Goal: Task Accomplishment & Management: Complete application form

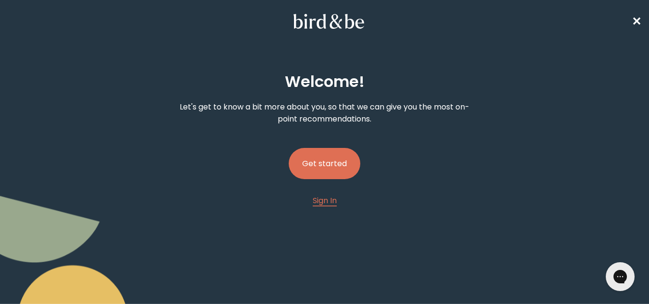
click at [333, 167] on button "Get started" at bounding box center [325, 163] width 72 height 31
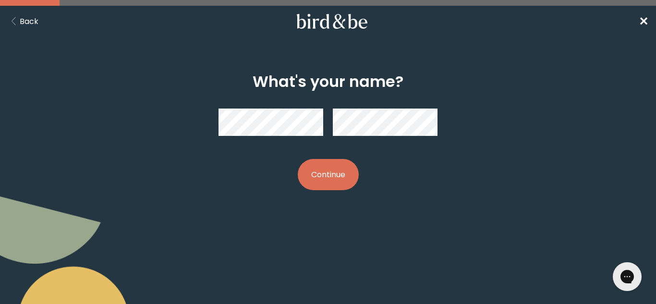
click at [338, 172] on button "Continue" at bounding box center [328, 174] width 61 height 31
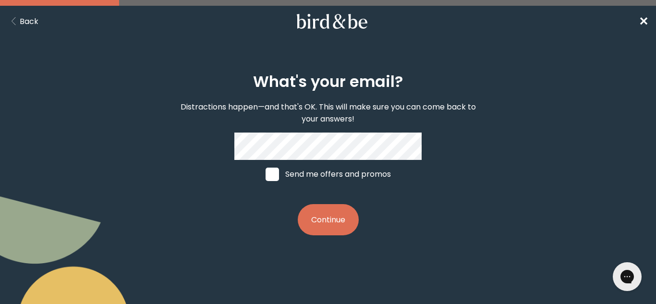
click at [266, 181] on span at bounding box center [271, 174] width 13 height 13
click at [265, 174] on input "Send me offers and promos" at bounding box center [265, 174] width 0 height 0
checkbox input "true"
click at [326, 216] on button "Continue" at bounding box center [328, 219] width 61 height 31
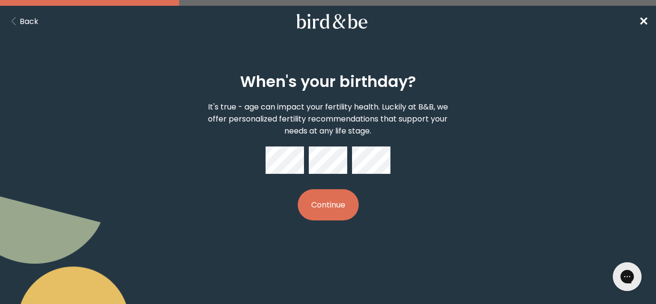
click at [338, 205] on button "Continue" at bounding box center [328, 204] width 61 height 31
click at [387, 210] on div "When's your birthday? It's true - age can impact your fertility health. Luckily…" at bounding box center [328, 146] width 313 height 179
click at [336, 205] on button "Continue" at bounding box center [328, 204] width 61 height 31
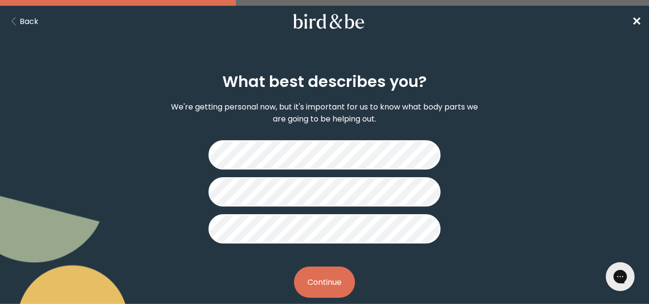
click at [338, 285] on button "Continue" at bounding box center [324, 281] width 61 height 31
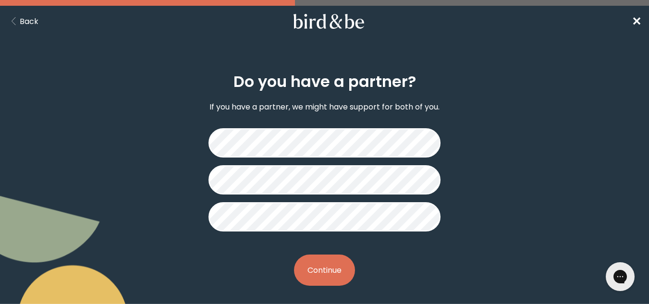
click at [330, 271] on button "Continue" at bounding box center [324, 269] width 61 height 31
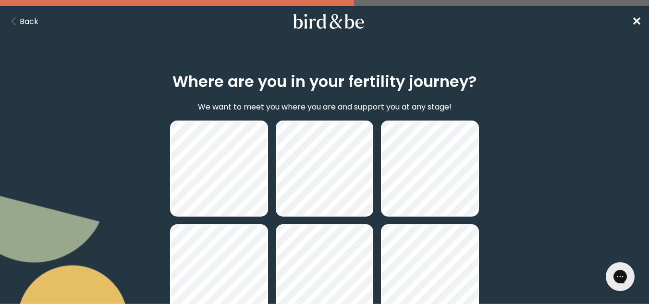
click at [528, 107] on div "Where are you in your fertility journey? We want to meet you where you are and …" at bounding box center [324, 238] width 649 height 378
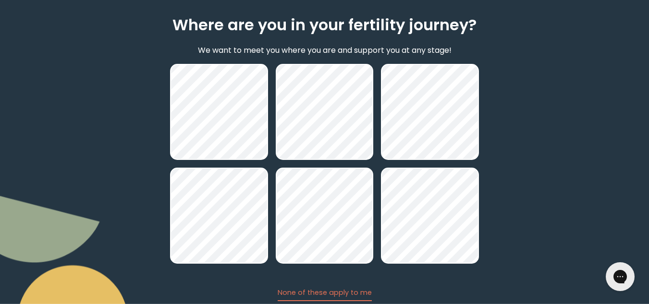
scroll to position [58, 0]
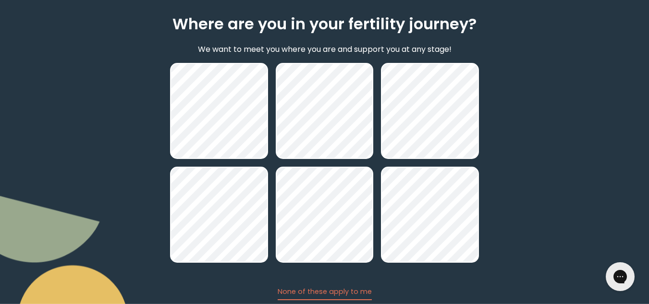
click at [523, 84] on div "Where are you in your fertility journey? We want to meet you where you are and …" at bounding box center [324, 181] width 649 height 378
click at [582, 170] on div "Where are you in your fertility journey? We want to meet you where you are and …" at bounding box center [324, 181] width 649 height 378
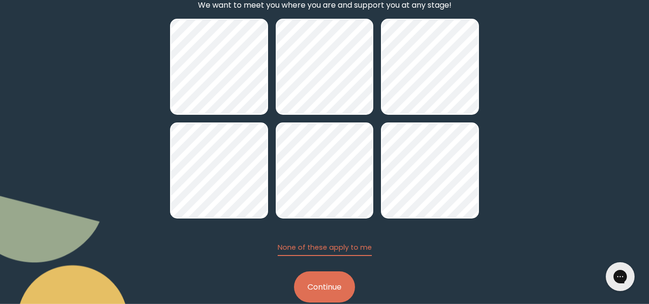
scroll to position [123, 0]
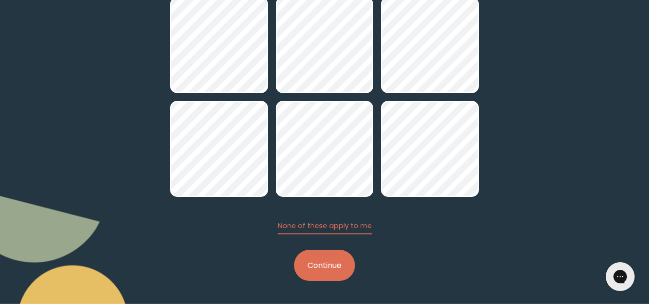
click at [338, 272] on button "Continue" at bounding box center [324, 265] width 61 height 31
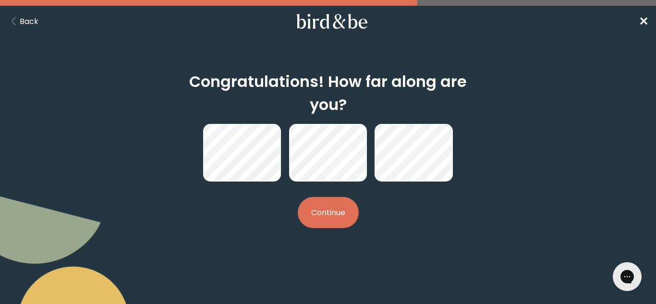
click at [341, 213] on button "Continue" at bounding box center [328, 212] width 61 height 31
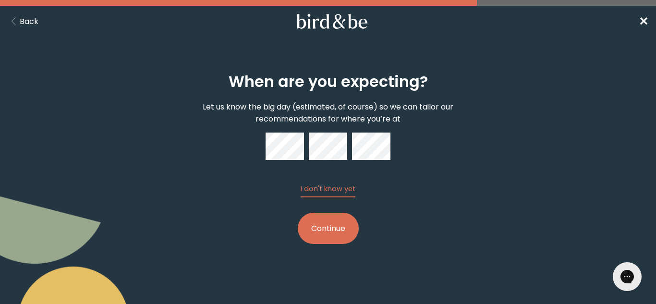
click at [334, 230] on button "Continue" at bounding box center [328, 228] width 61 height 31
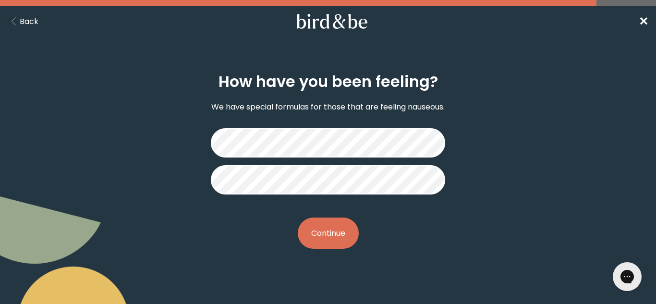
click at [332, 236] on button "Continue" at bounding box center [328, 232] width 61 height 31
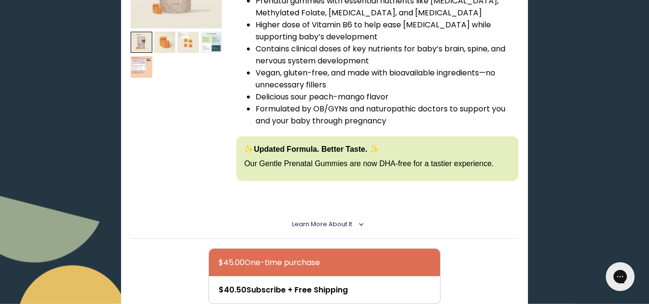
scroll to position [250, 0]
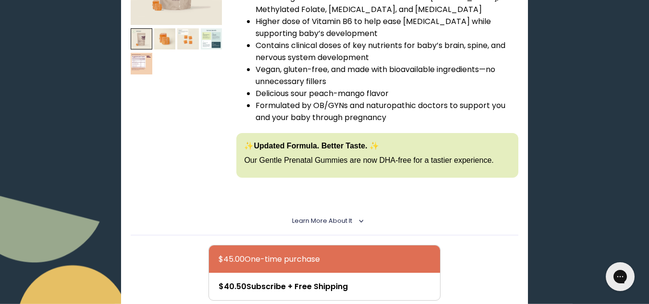
click at [344, 220] on span "Learn More About it" at bounding box center [322, 221] width 60 height 8
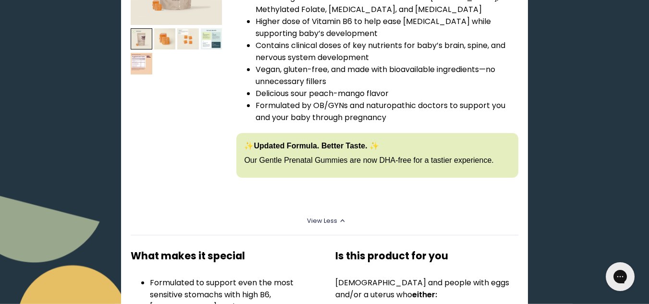
click at [410, 197] on p at bounding box center [376, 193] width 281 height 12
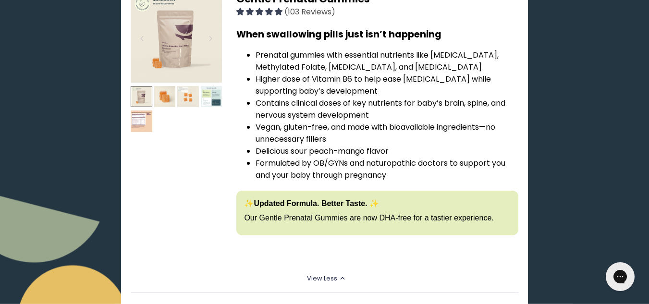
scroll to position [154, 0]
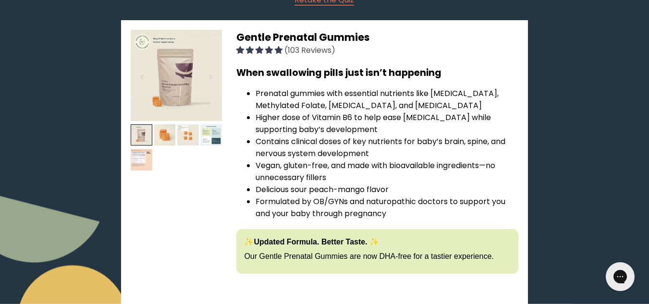
click at [138, 162] on img at bounding box center [142, 160] width 22 height 22
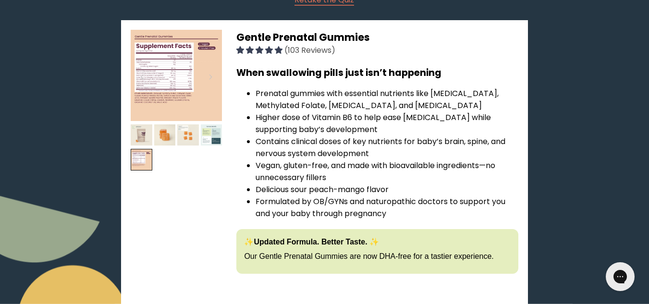
click at [154, 80] on img at bounding box center [176, 75] width 91 height 91
click at [171, 95] on img at bounding box center [176, 75] width 91 height 91
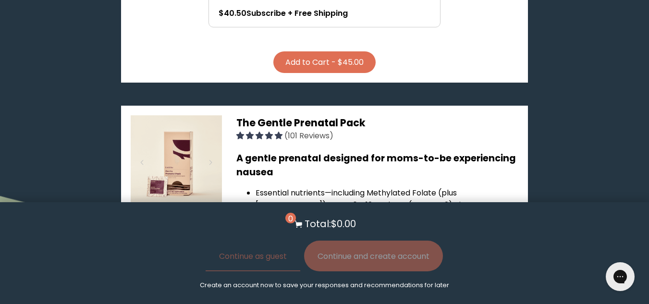
scroll to position [768, 0]
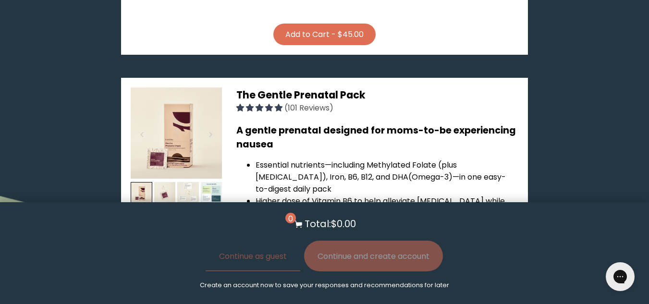
click at [482, 101] on h3 "The Gentle Prenatal Pack (101 Reviews)" at bounding box center [376, 100] width 281 height 26
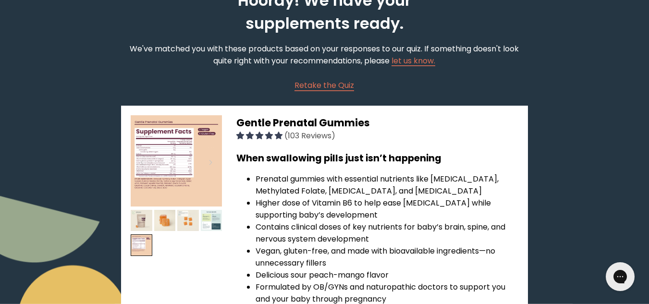
scroll to position [67, 0]
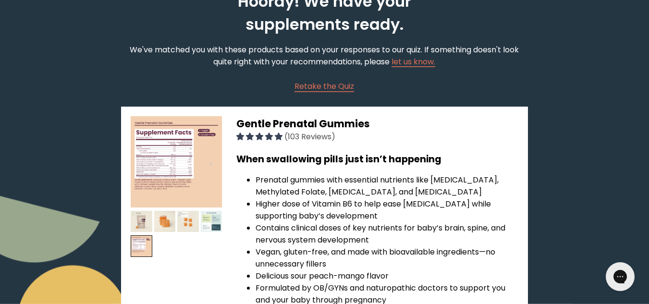
click at [446, 124] on h3 "Gentle Prenatal Gummies (103 Reviews)" at bounding box center [376, 129] width 281 height 26
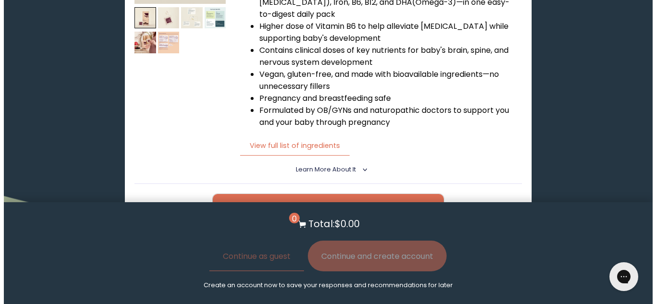
scroll to position [951, 0]
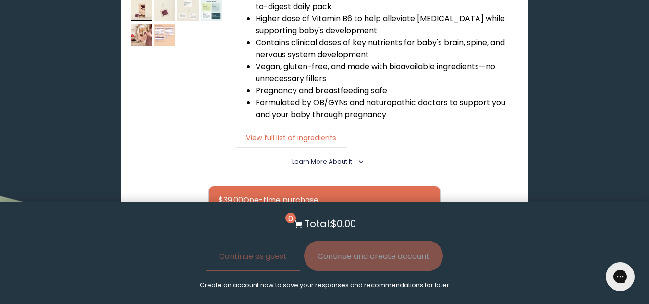
click at [292, 132] on button "View full list of ingredients" at bounding box center [290, 138] width 109 height 20
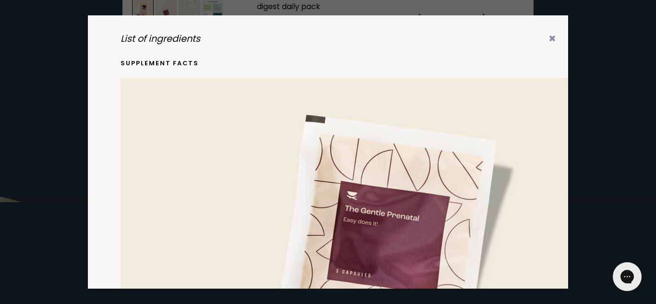
click at [422, 57] on div "List of ingredients ✖ supplement facts Serving Size: 1 Sachet (3 Capsules) Serv…" at bounding box center [328, 152] width 480 height 274
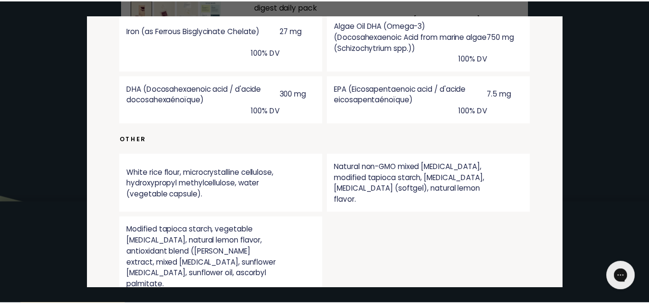
scroll to position [654, 0]
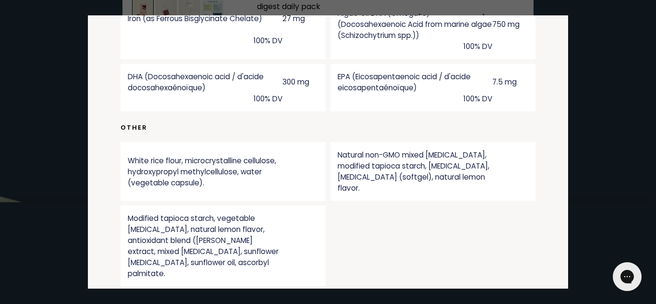
click at [585, 37] on div at bounding box center [328, 152] width 656 height 304
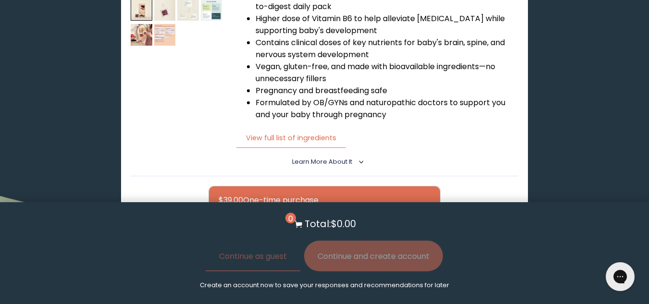
click at [551, 105] on div "Hooray! We have your supplements ready. We've matched you with these products b…" at bounding box center [324, 101] width 649 height 2030
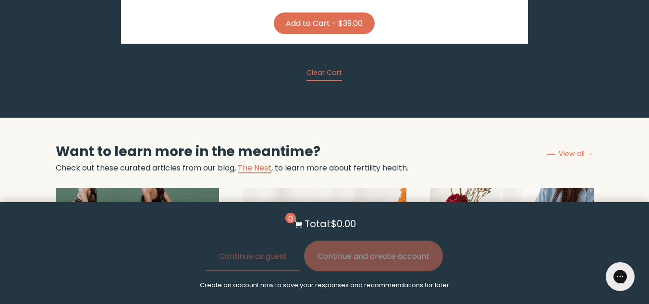
scroll to position [1219, 0]
